Goal: Task Accomplishment & Management: Use online tool/utility

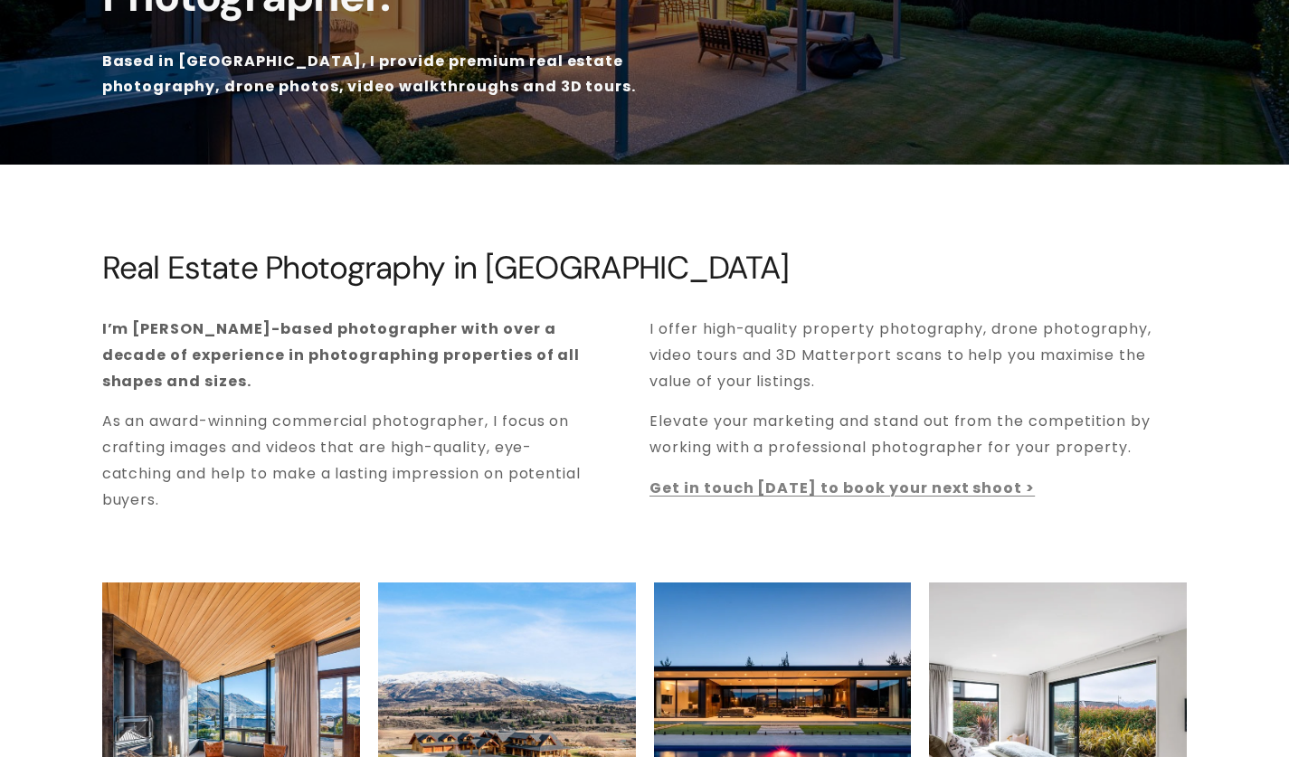
scroll to position [262, 0]
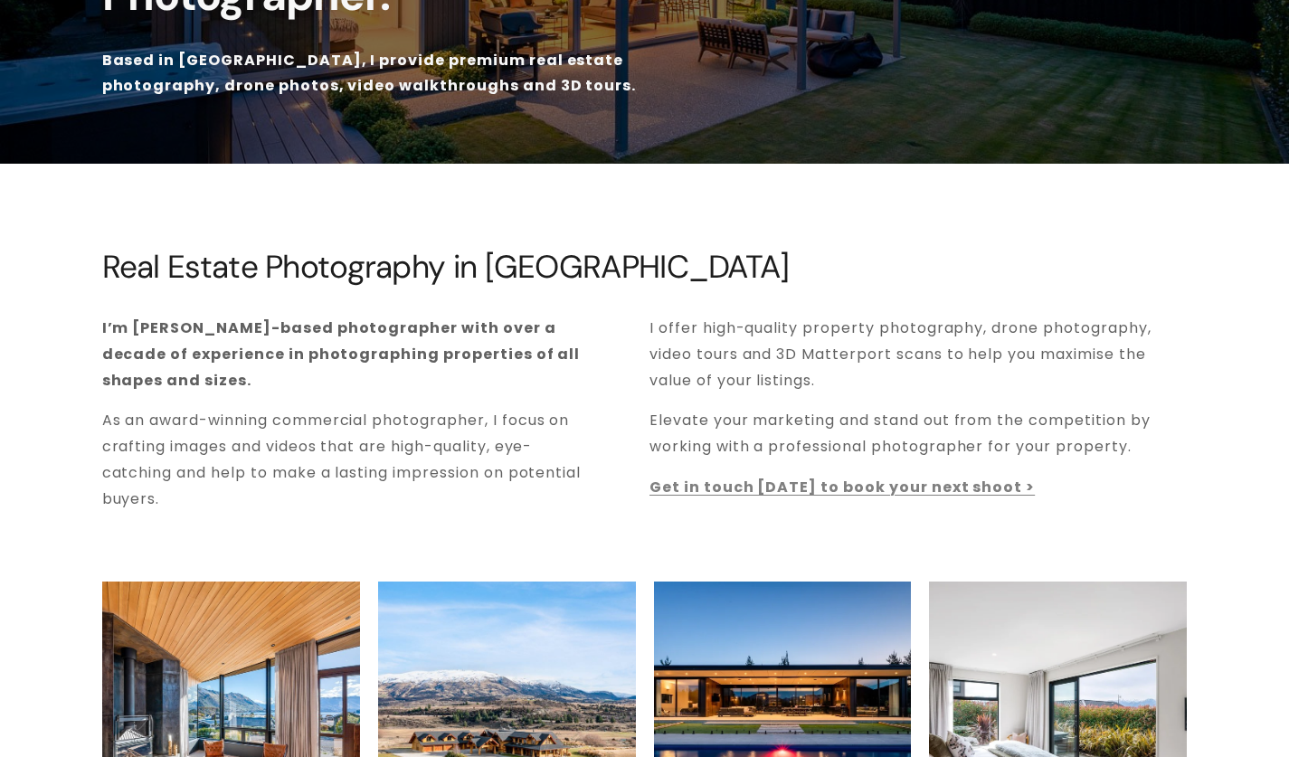
click at [835, 494] on strong "Get in touch [DATE] to book your next shoot >" at bounding box center [842, 487] width 385 height 21
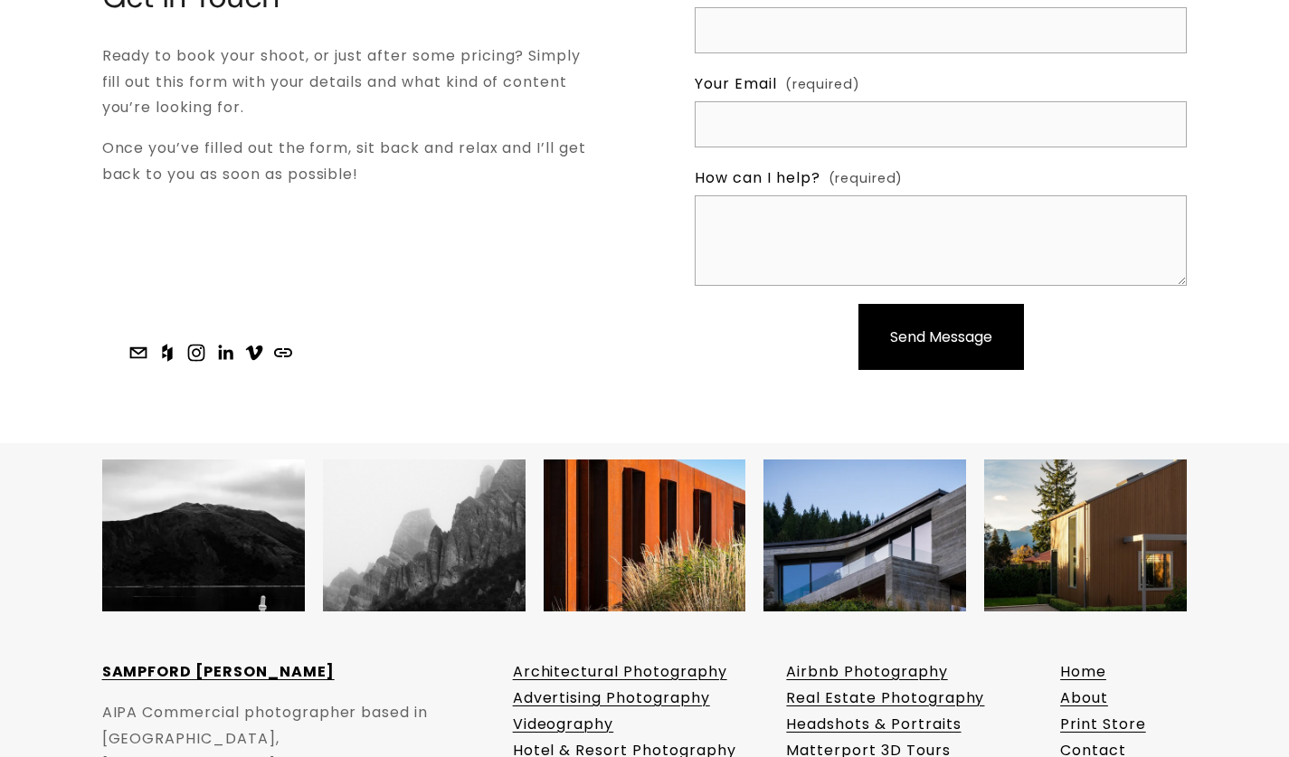
scroll to position [5889, 0]
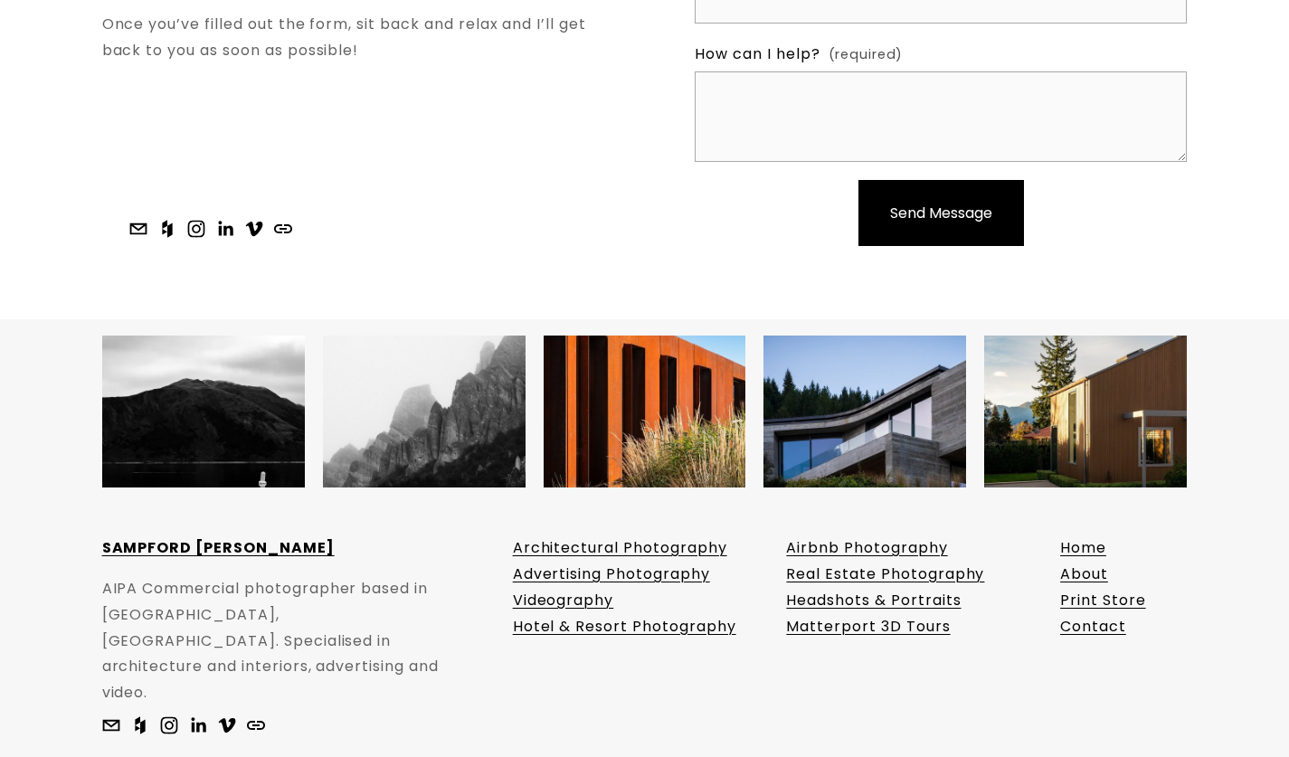
click at [647, 536] on link "Architectural Photography" at bounding box center [620, 549] width 214 height 26
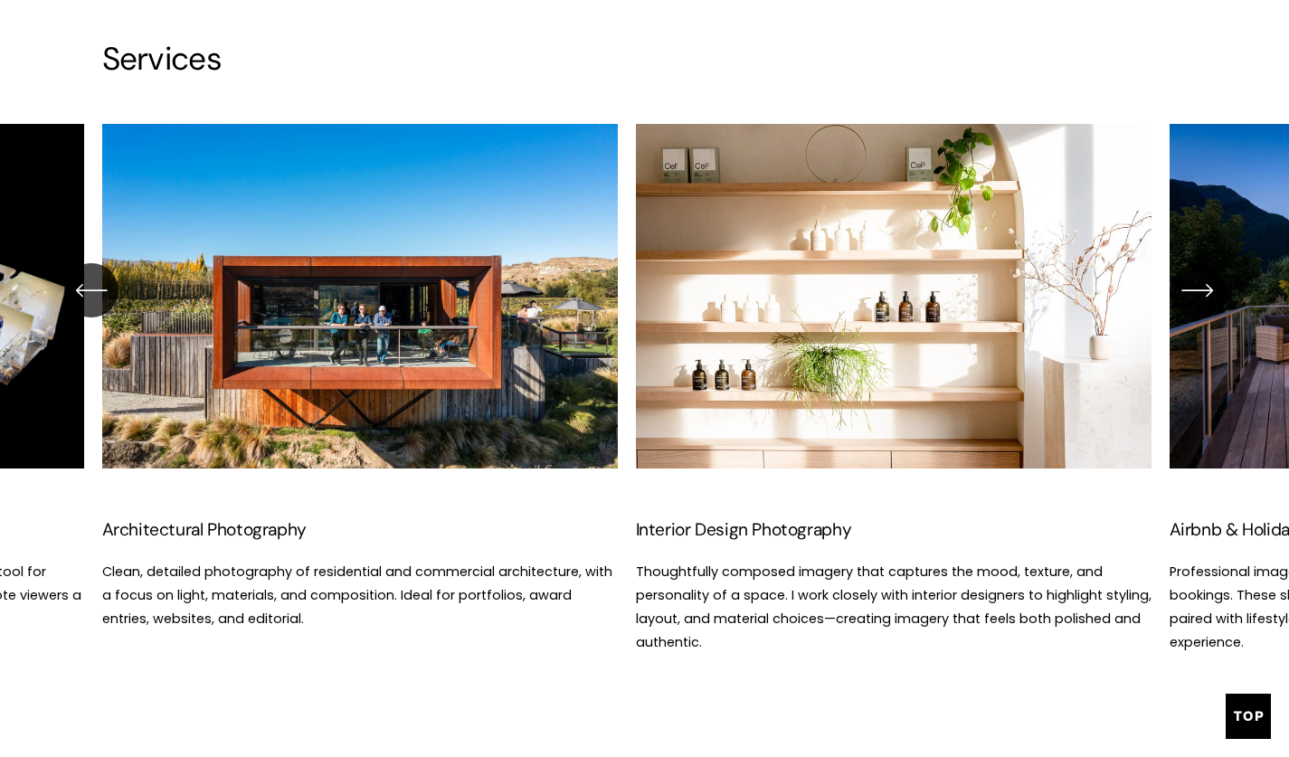
scroll to position [2281, 0]
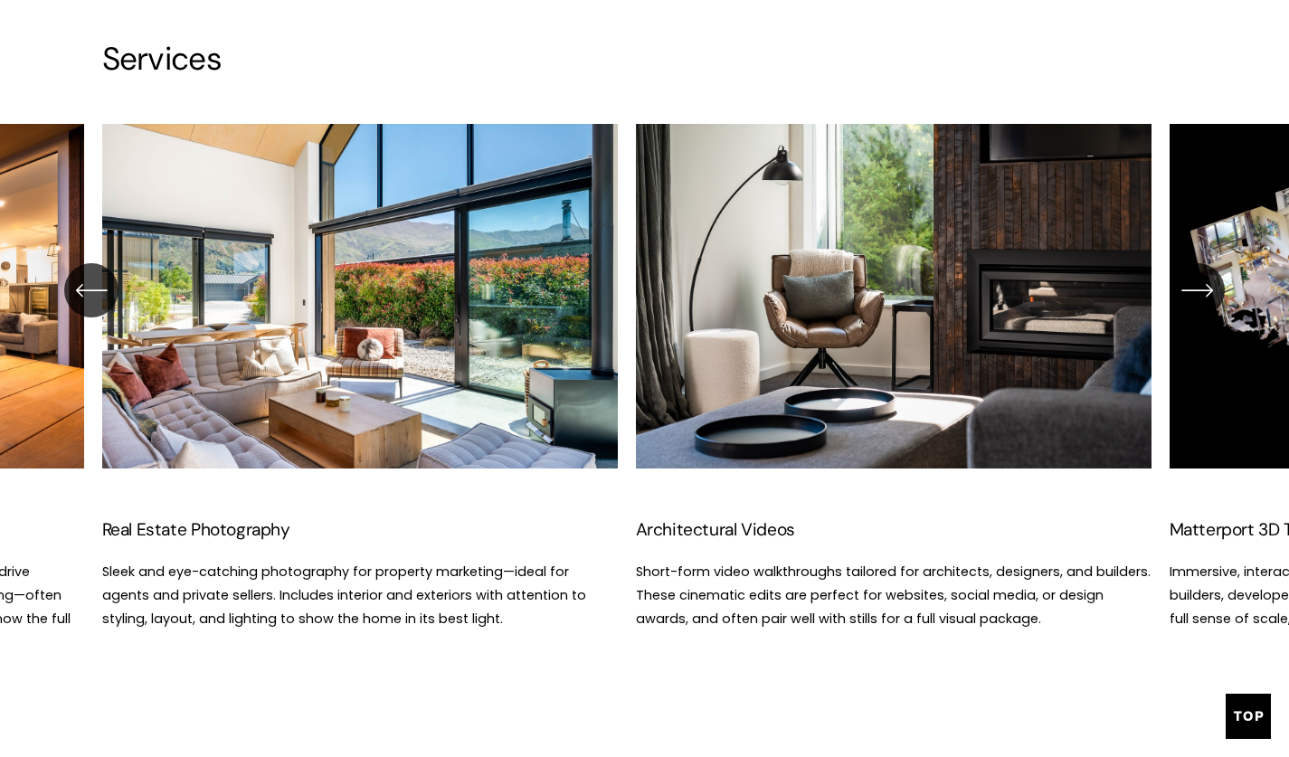
click at [234, 525] on ul "Architectural Photography Clean, detailed photography of residential and commer…" at bounding box center [645, 389] width 1086 height 530
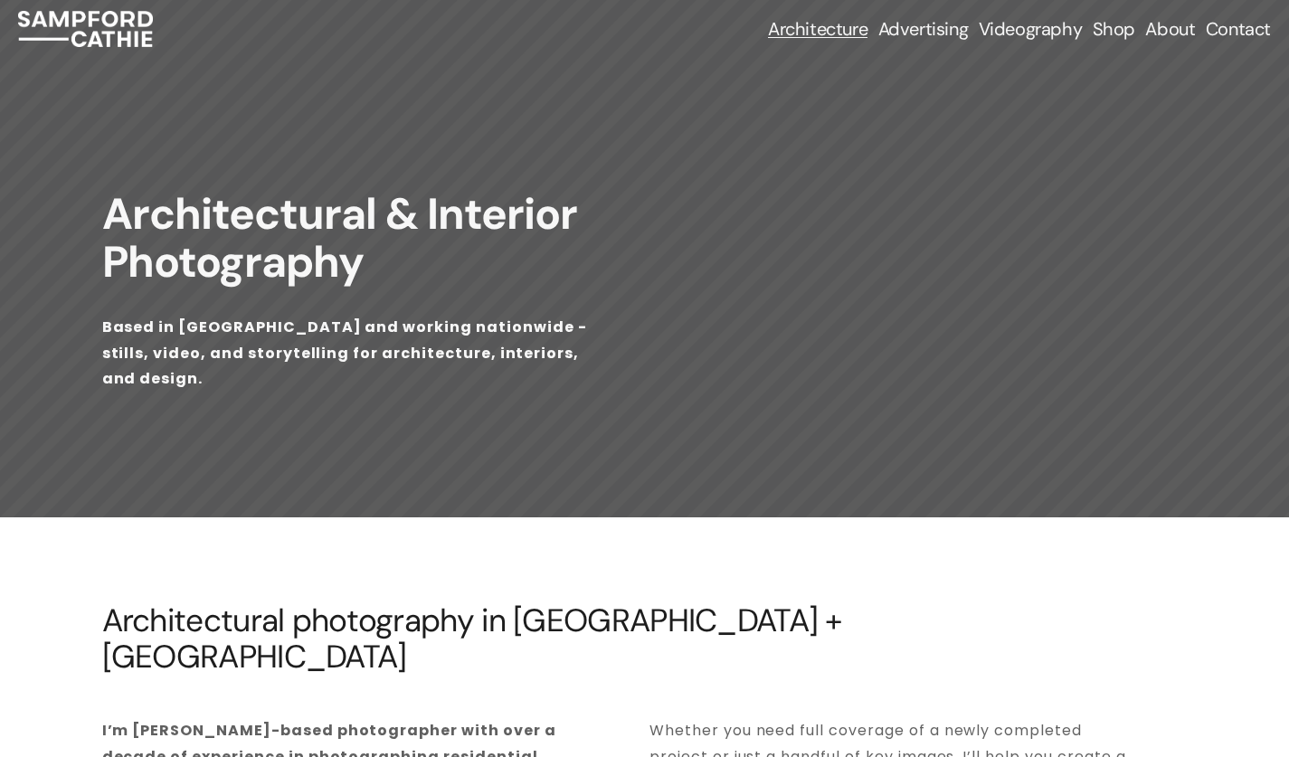
scroll to position [0, 0]
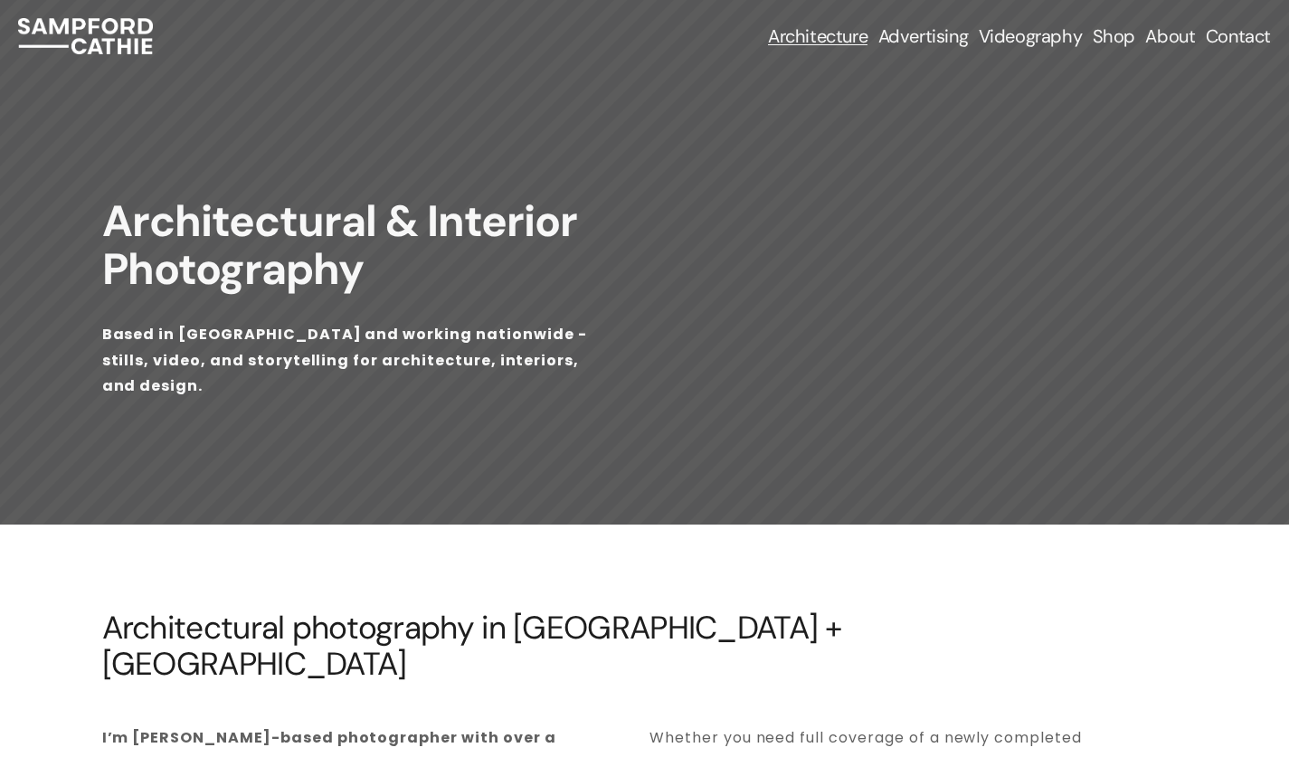
click at [1038, 43] on link "Videography" at bounding box center [1031, 36] width 104 height 25
click at [1116, 33] on link "Shop" at bounding box center [1114, 36] width 43 height 25
